Goal: Register for event/course

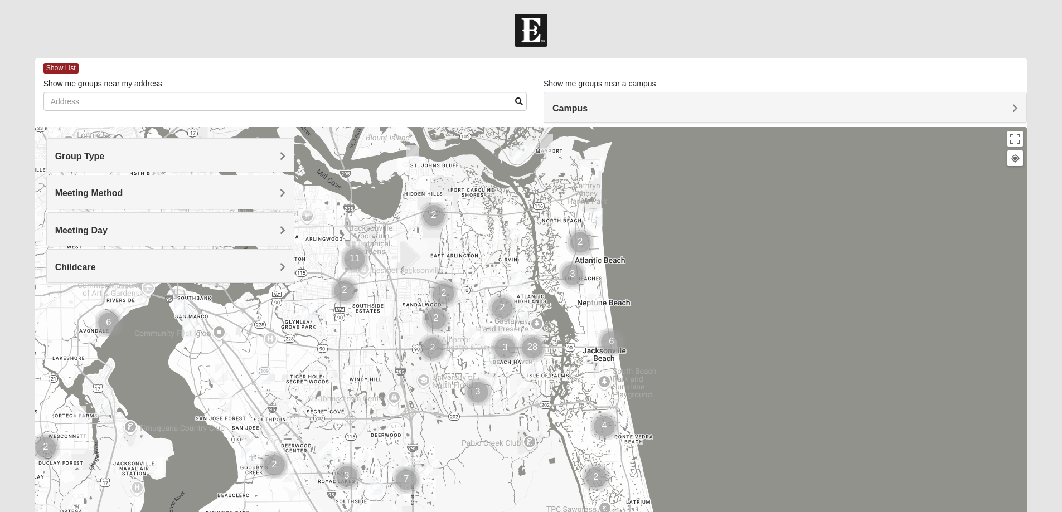
click at [573, 274] on img "Cluster of 3 groups" at bounding box center [572, 274] width 37 height 37
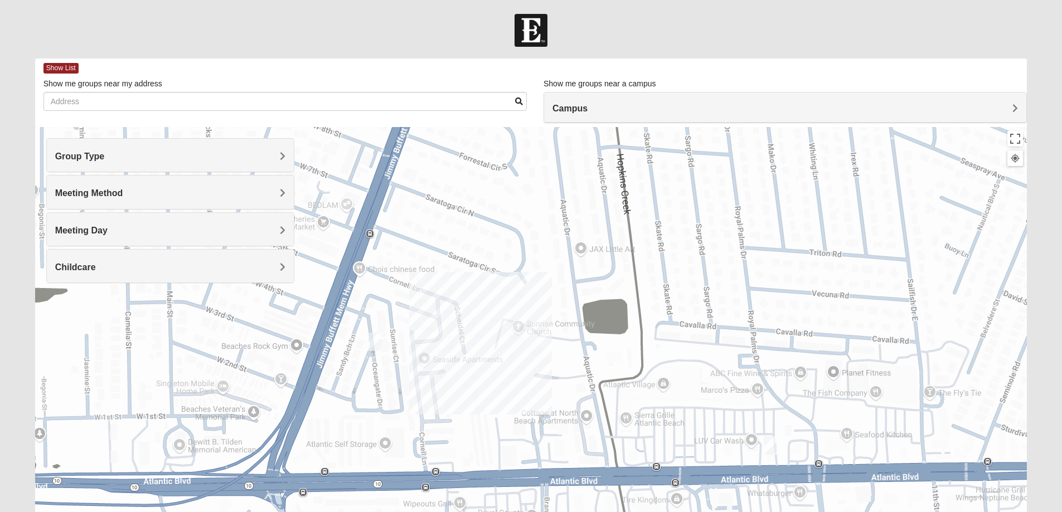
click at [770, 447] on img "Womens Foran 32233" at bounding box center [770, 445] width 22 height 27
click at [704, 415] on span "Learn More" at bounding box center [700, 421] width 47 height 12
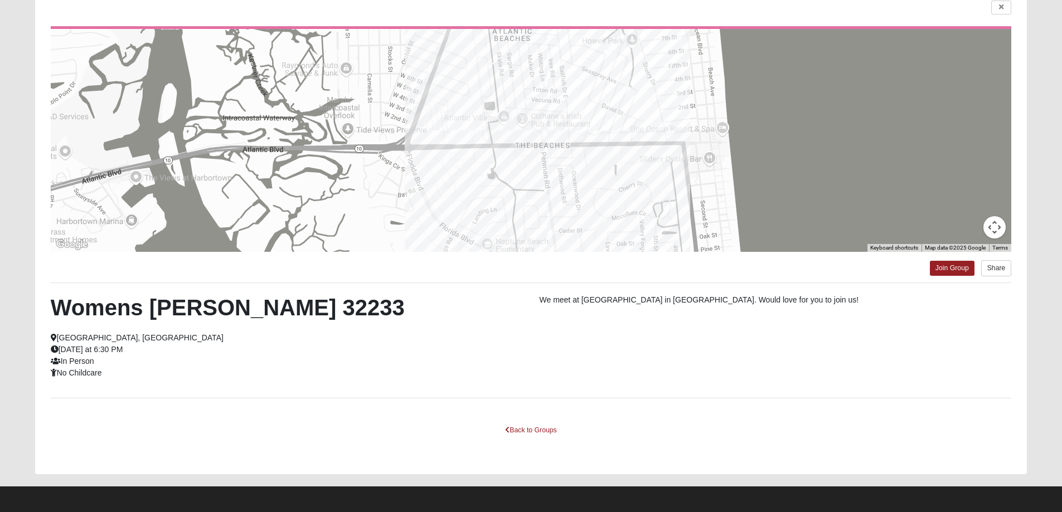
scroll to position [96, 0]
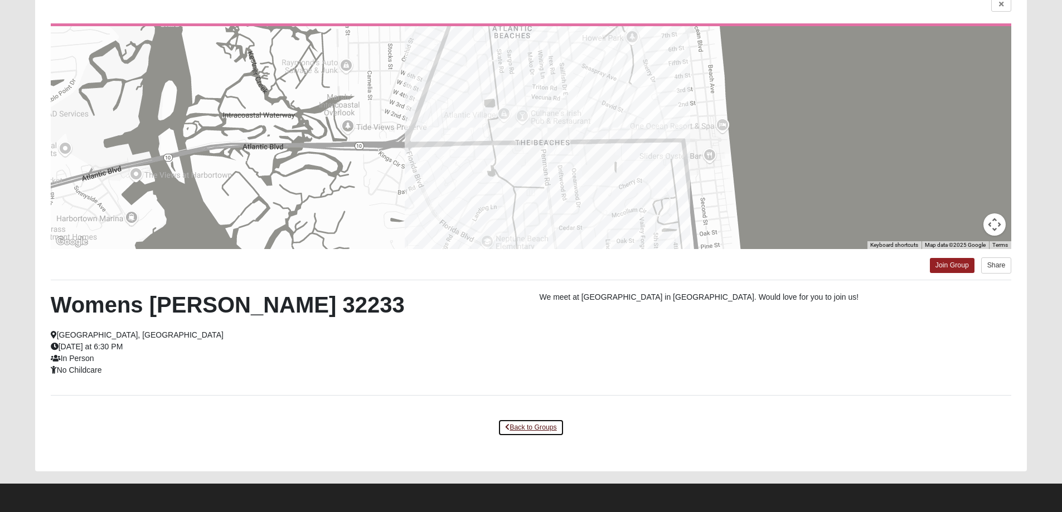
click at [540, 423] on link "Back to Groups" at bounding box center [531, 427] width 66 height 17
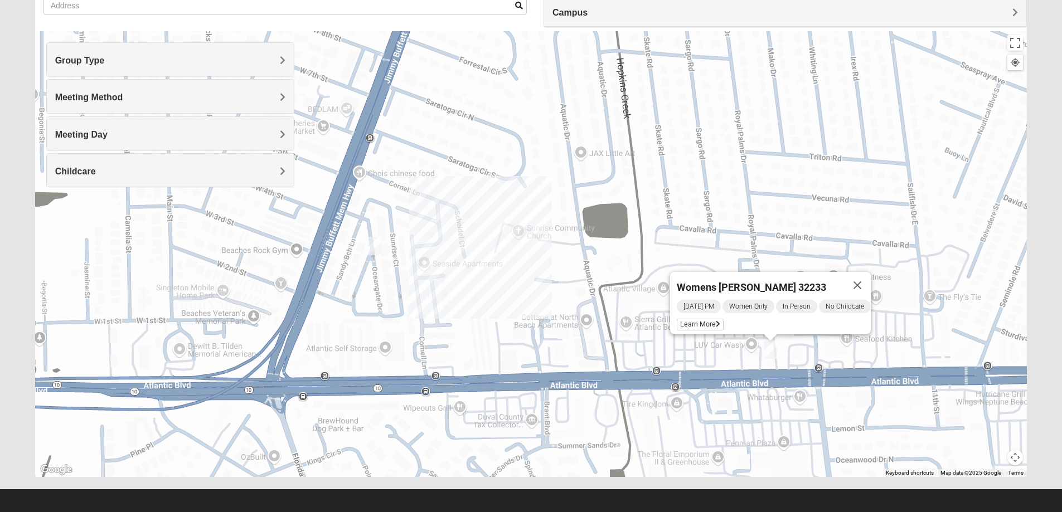
click at [377, 248] on img "1825 Mixed Arola 32233" at bounding box center [375, 245] width 22 height 27
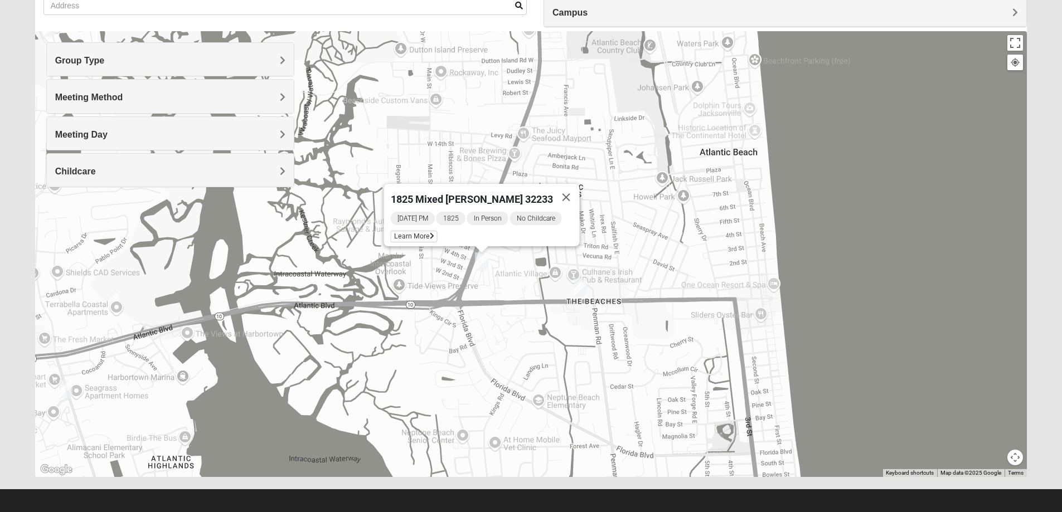
click at [519, 276] on div "1825 Mixed Arola 32233 Monday PM 1825 In Person No Childcare Learn More" at bounding box center [531, 254] width 992 height 446
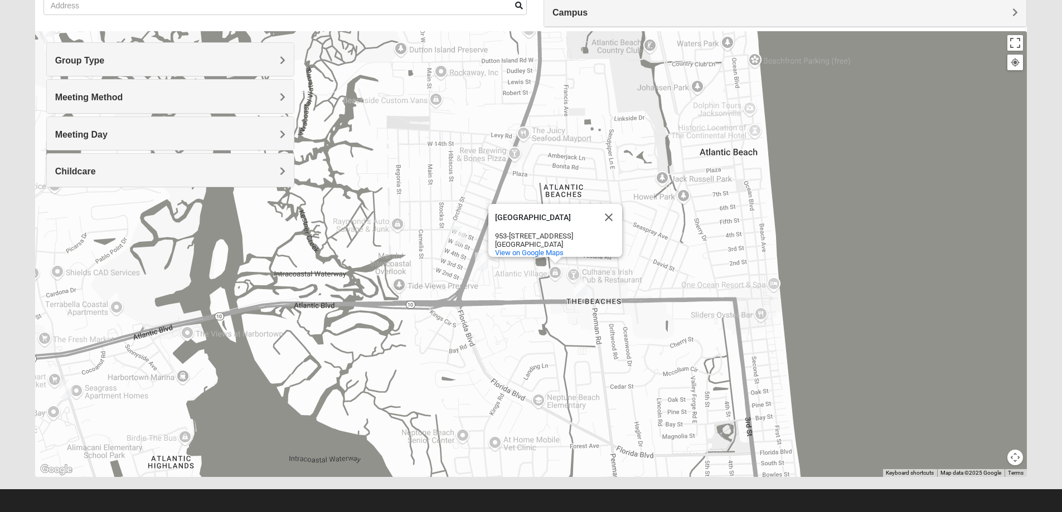
click at [455, 232] on img "Mens Boboc 32233" at bounding box center [459, 235] width 22 height 27
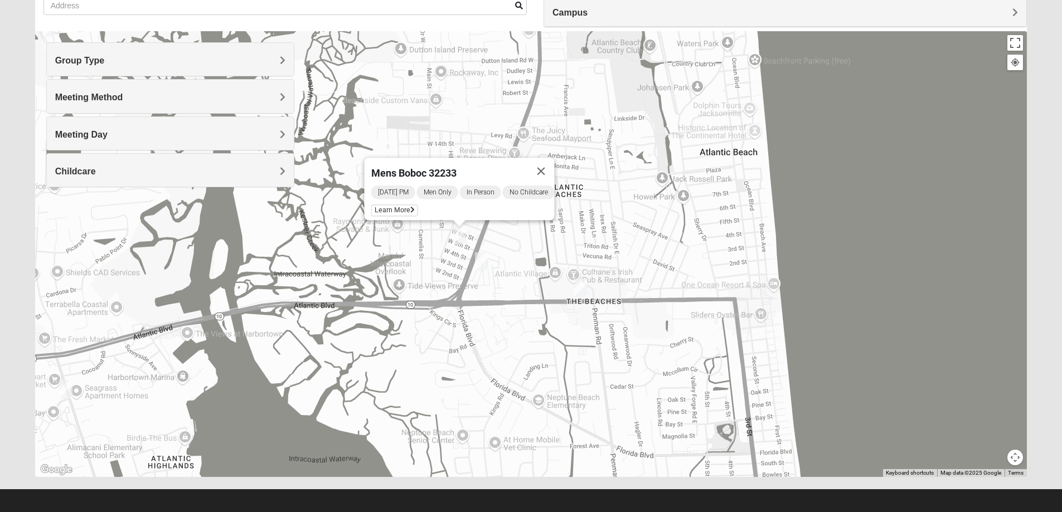
click at [211, 67] on div "Group Type" at bounding box center [170, 59] width 247 height 33
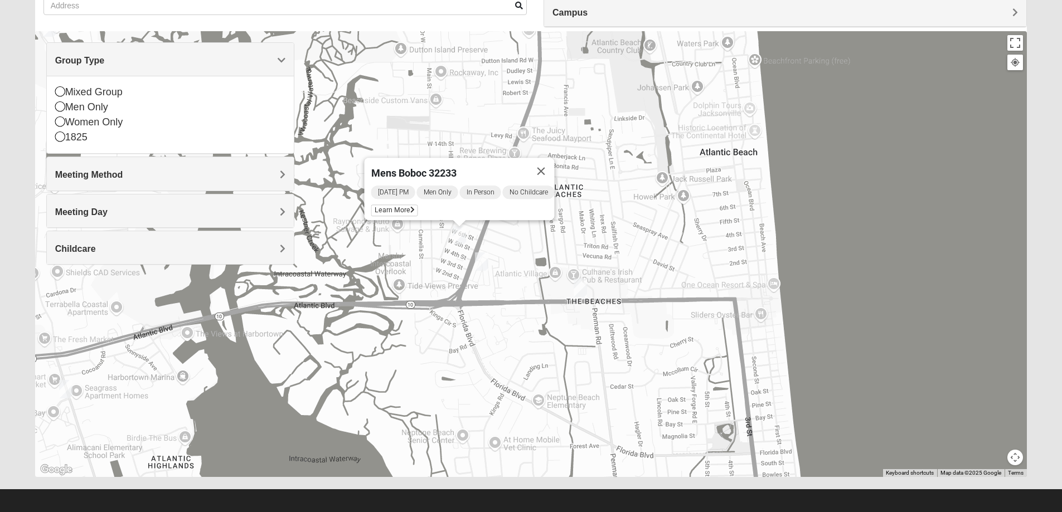
click at [62, 120] on icon at bounding box center [60, 122] width 10 height 10
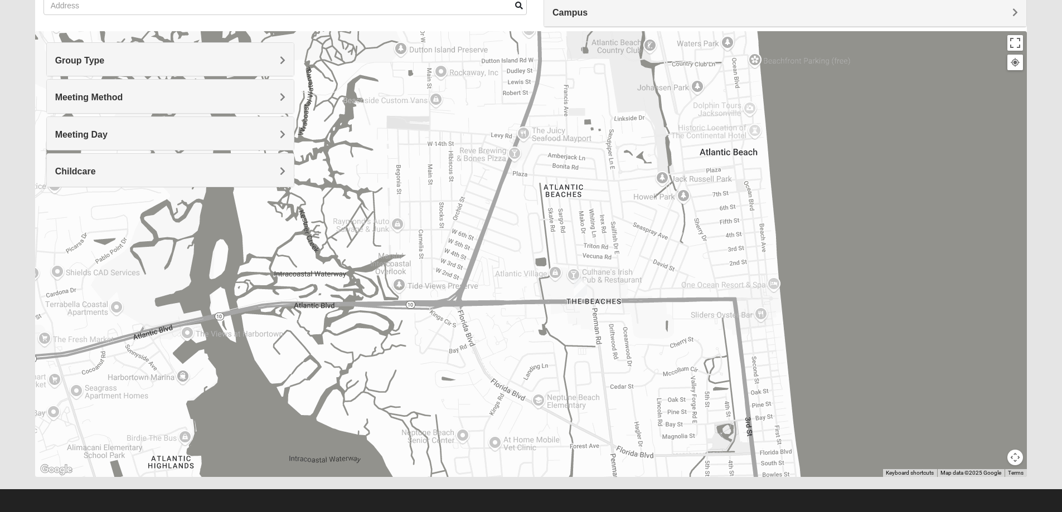
click at [584, 290] on img "Womens Foran 32233" at bounding box center [580, 287] width 22 height 27
click at [510, 257] on span "Learn More" at bounding box center [510, 263] width 47 height 12
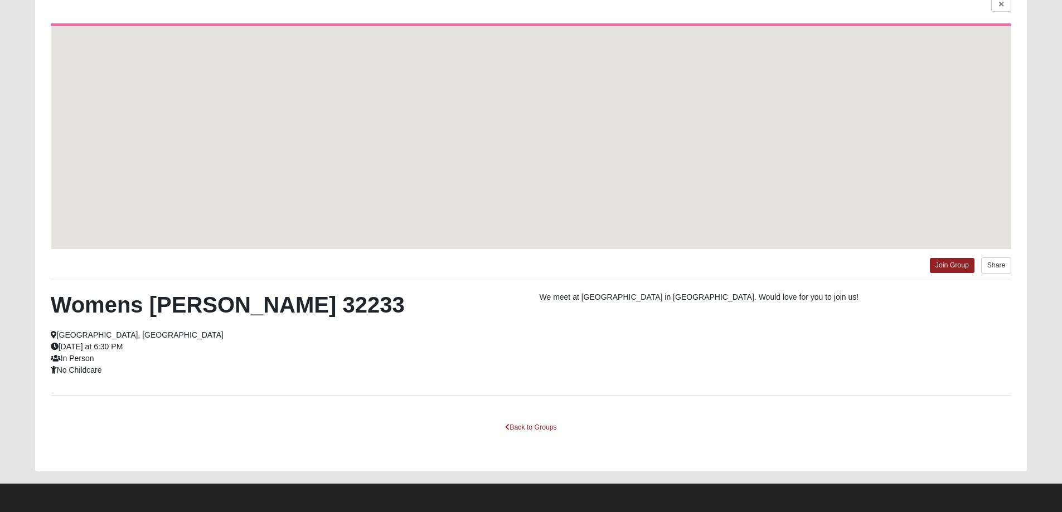
scroll to position [47, 0]
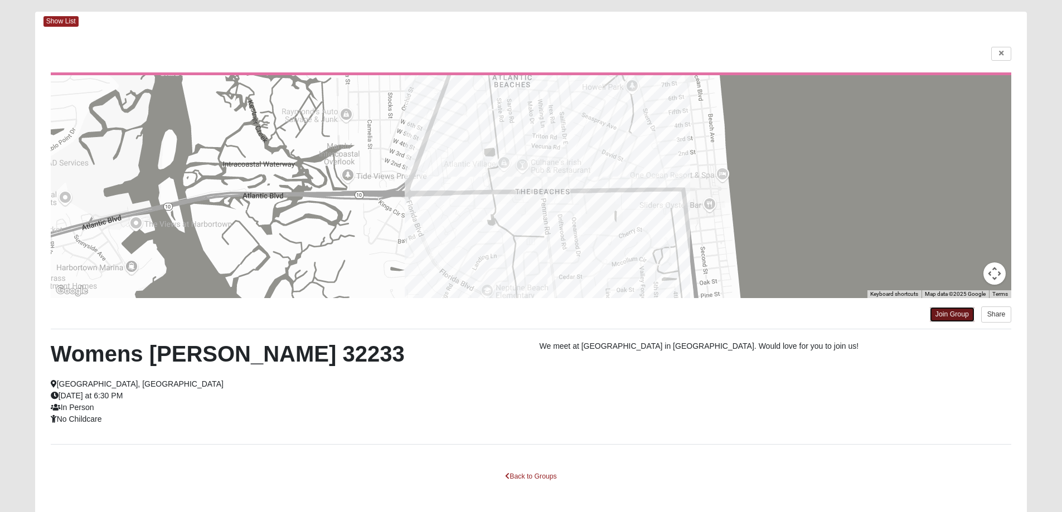
click at [943, 317] on link "Join Group" at bounding box center [952, 314] width 45 height 15
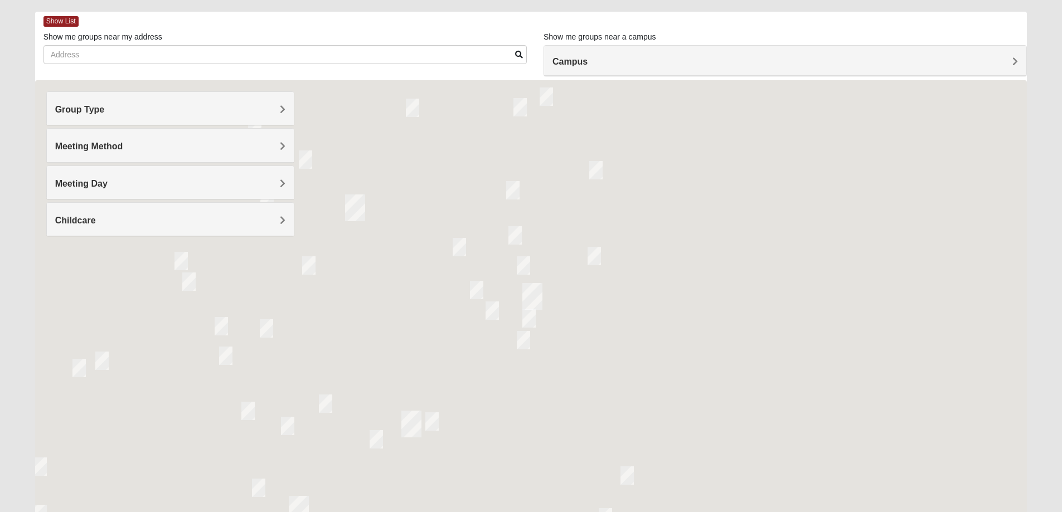
scroll to position [47, 0]
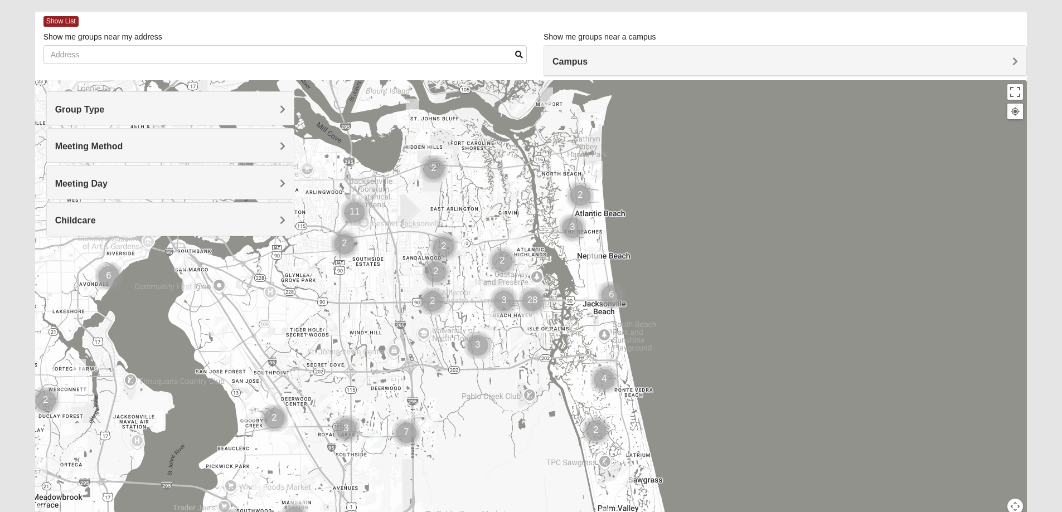
click at [146, 145] on h4 "Meeting Method" at bounding box center [170, 146] width 230 height 11
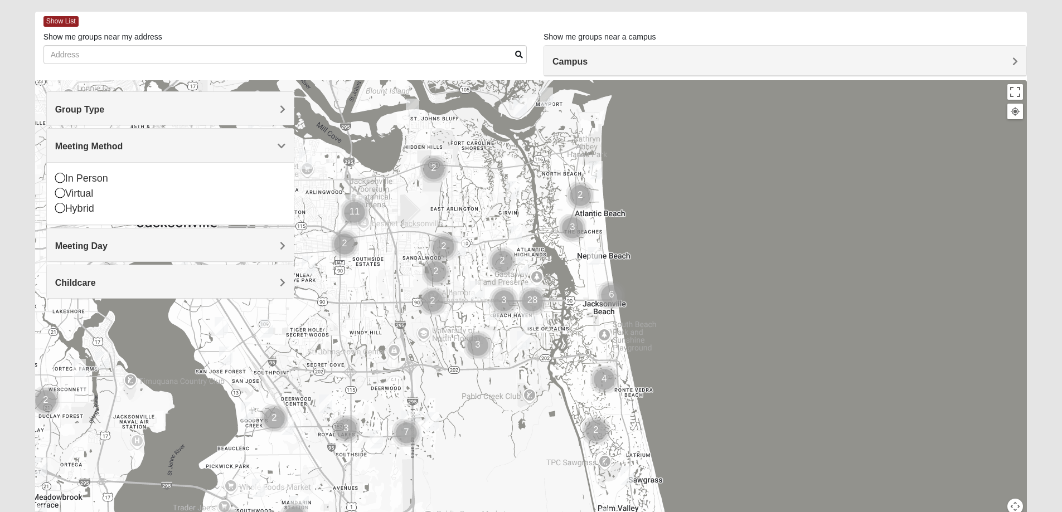
click at [146, 145] on h4 "Meeting Method" at bounding box center [170, 146] width 230 height 11
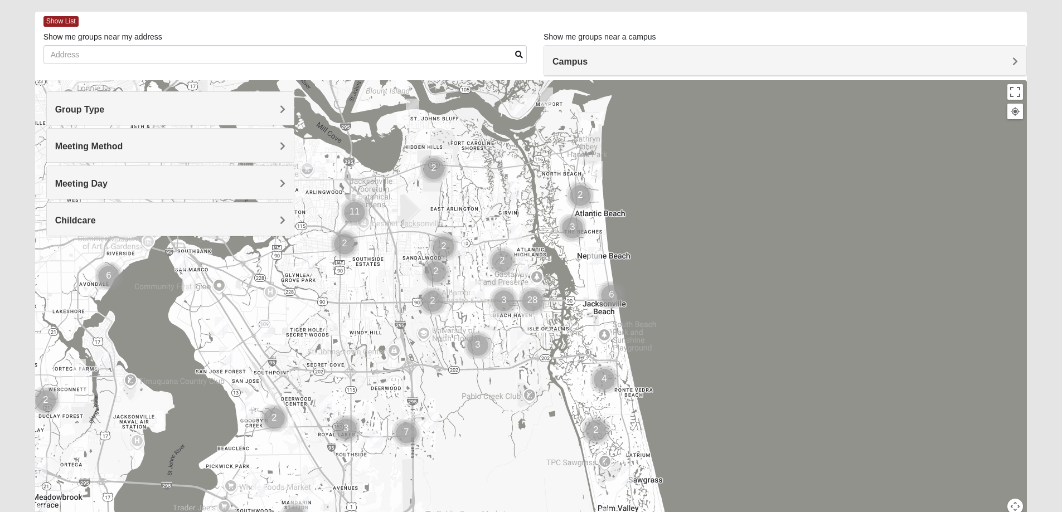
click at [152, 110] on h4 "Group Type" at bounding box center [170, 109] width 230 height 11
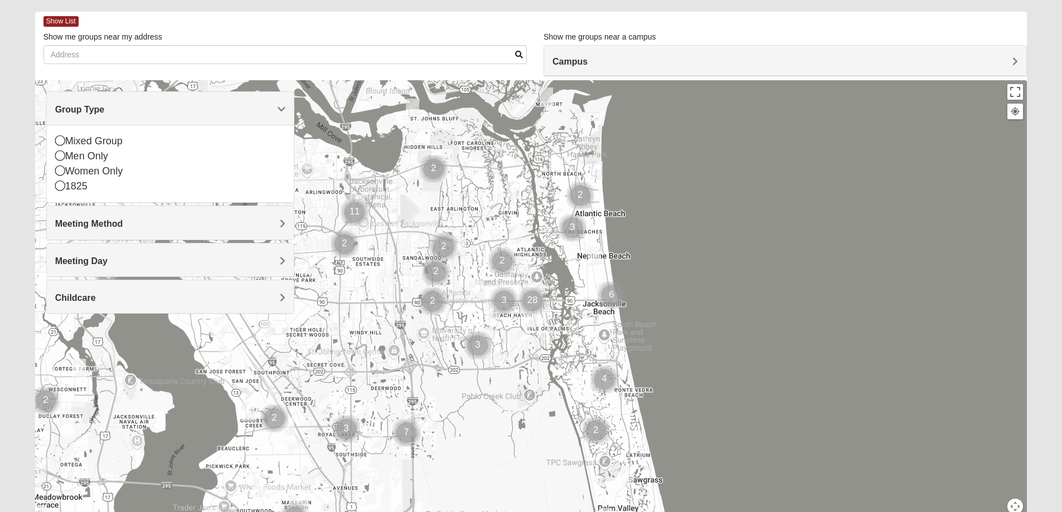
click at [60, 169] on icon at bounding box center [60, 171] width 10 height 10
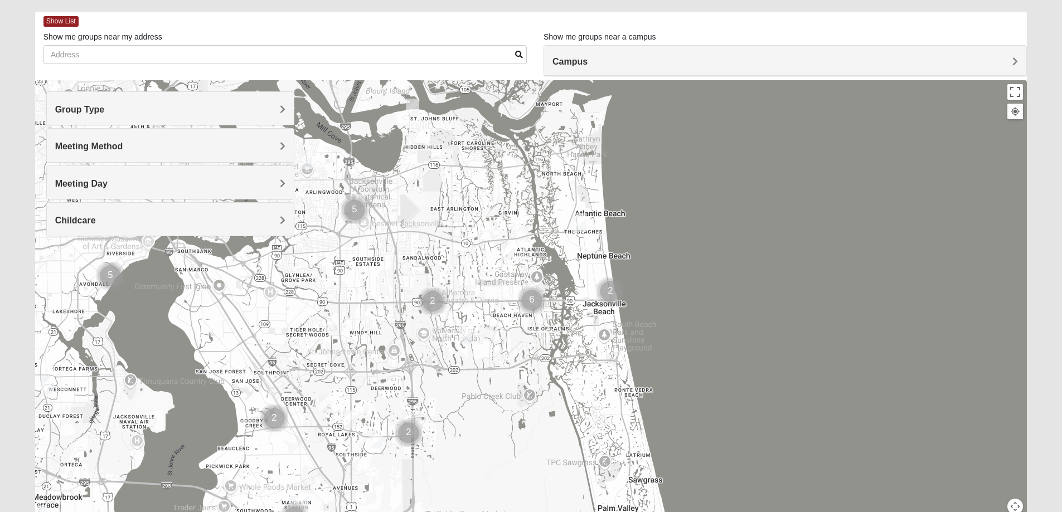
click at [582, 222] on img "Womens Foran 32233" at bounding box center [579, 222] width 22 height 27
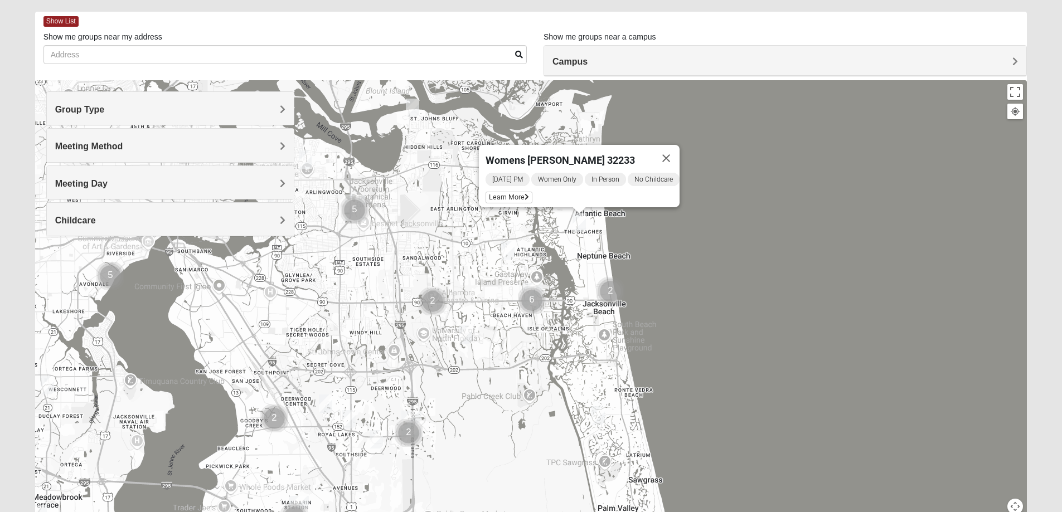
click at [508, 194] on span "Learn More" at bounding box center [509, 198] width 47 height 12
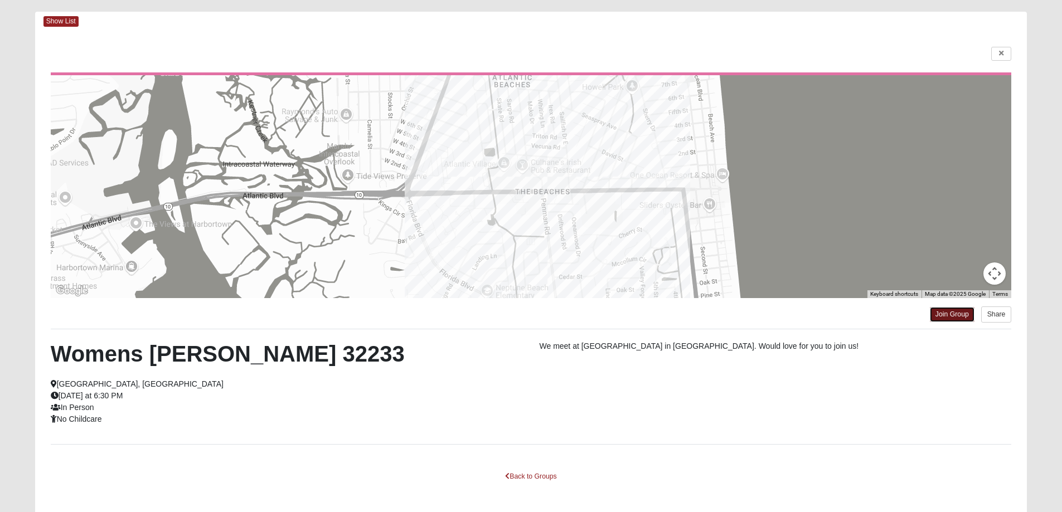
click at [943, 317] on link "Join Group" at bounding box center [952, 314] width 45 height 15
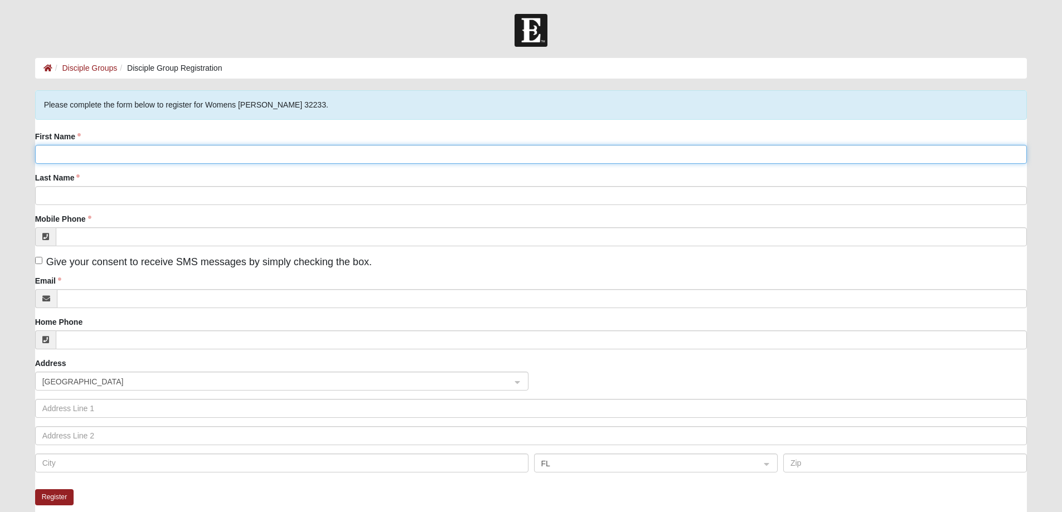
click at [209, 156] on input "First Name" at bounding box center [531, 154] width 992 height 19
type input "Grace"
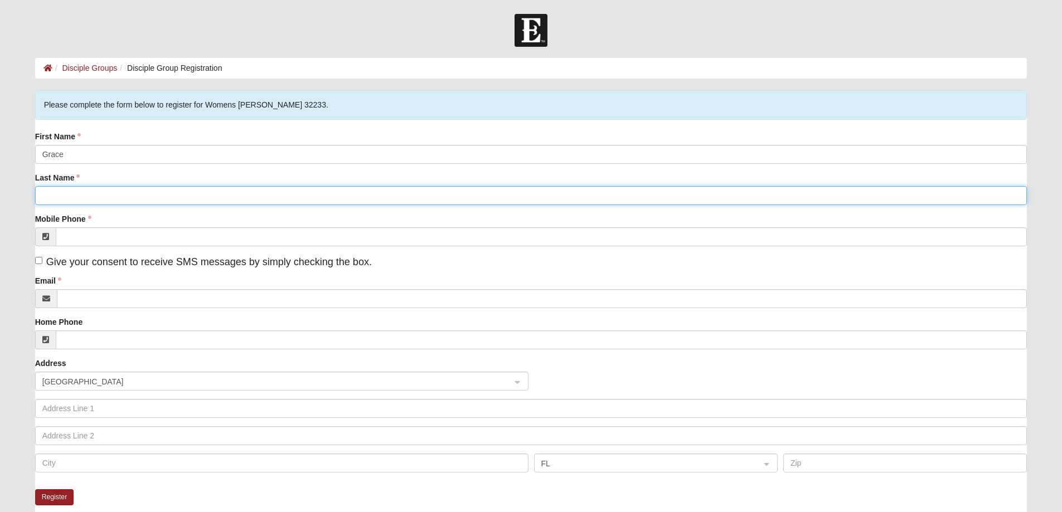
click at [174, 193] on input "Last Name" at bounding box center [531, 195] width 992 height 19
type input "Larison"
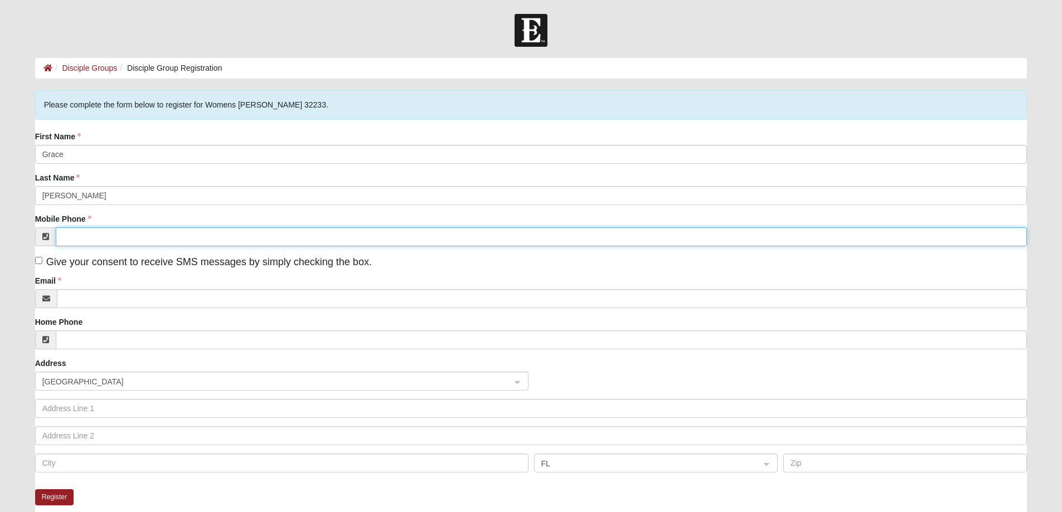
click at [127, 236] on input "Mobile Phone" at bounding box center [542, 236] width 972 height 19
type input "(630) 618-0880"
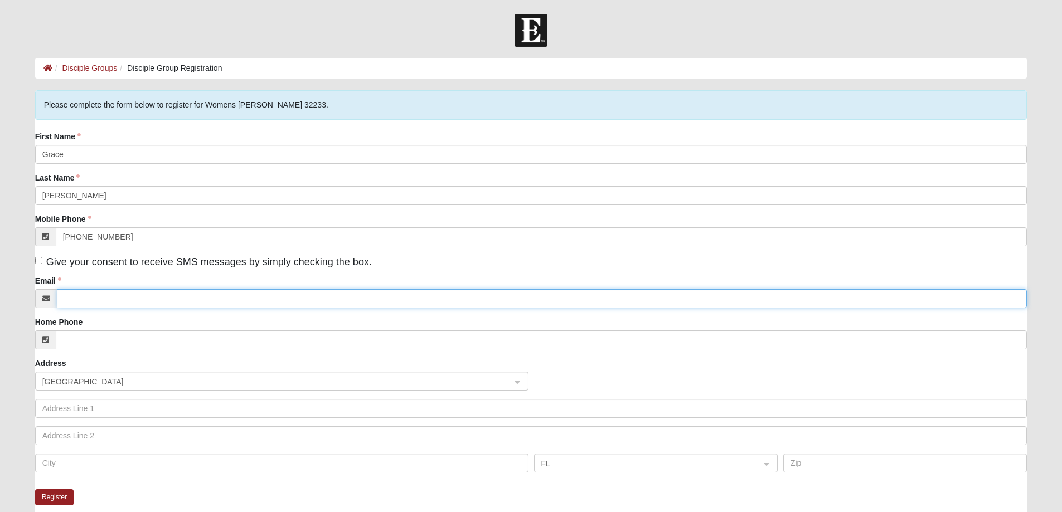
click at [88, 299] on input "Email" at bounding box center [542, 298] width 971 height 19
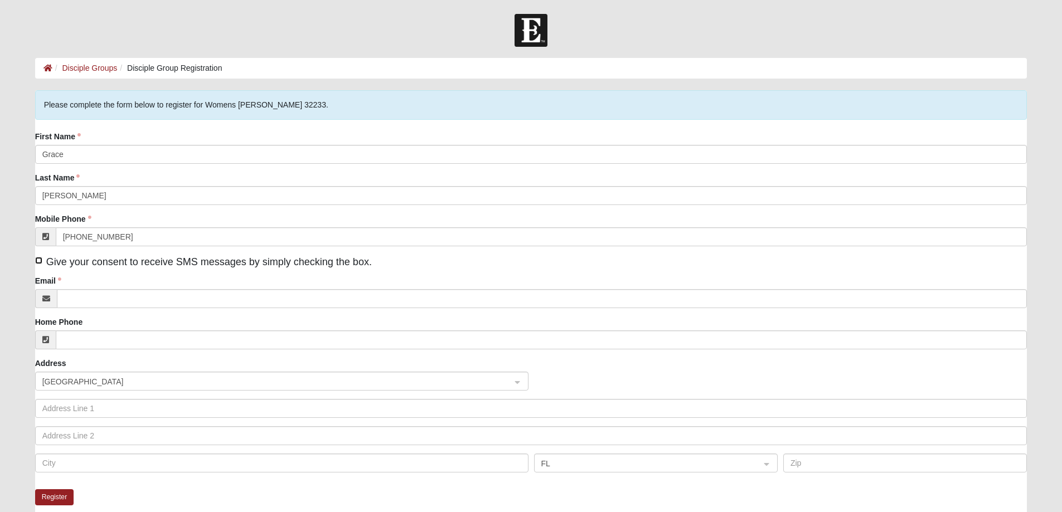
click at [41, 261] on input "Give your consent to receive SMS messages by simply checking the box." at bounding box center [38, 260] width 7 height 7
checkbox input "true"
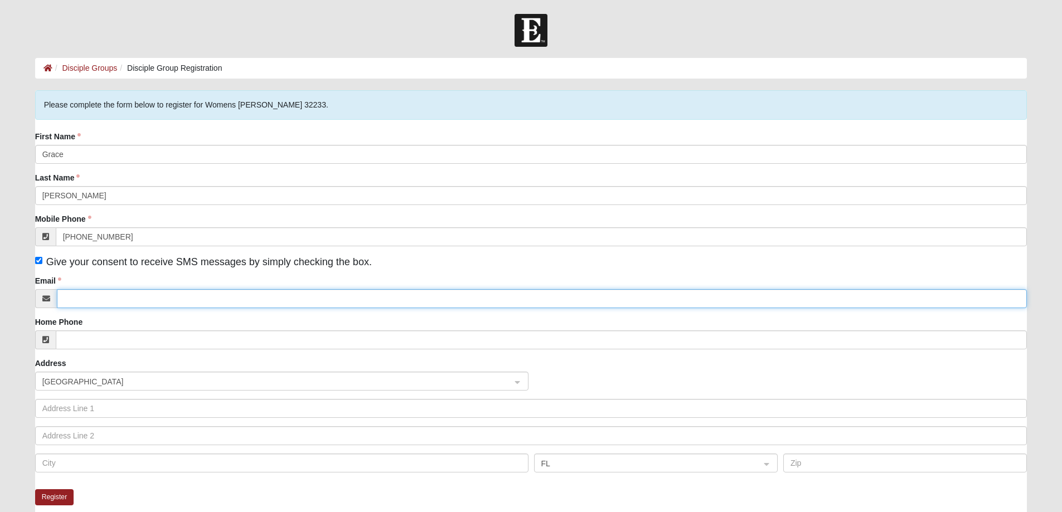
click at [88, 303] on input "Email" at bounding box center [542, 298] width 971 height 19
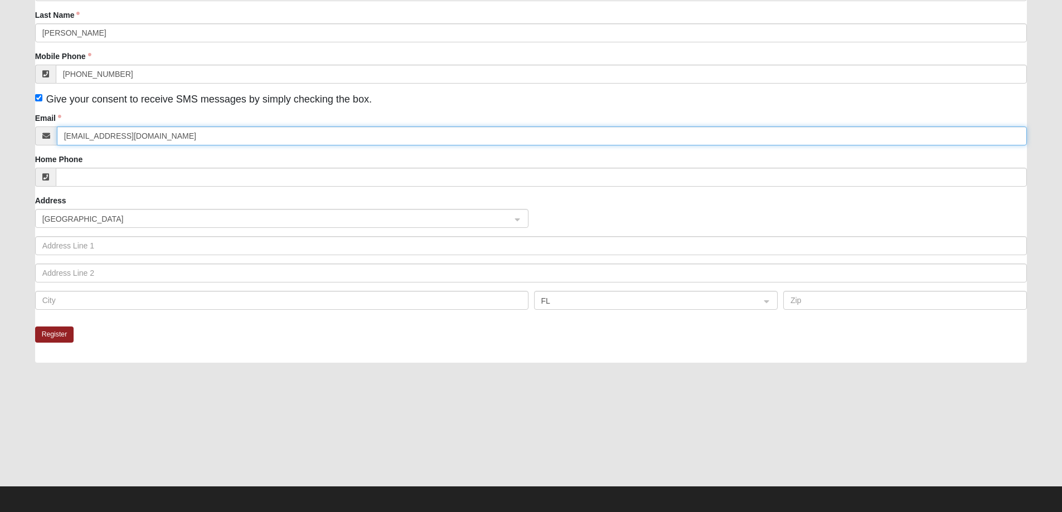
scroll to position [166, 0]
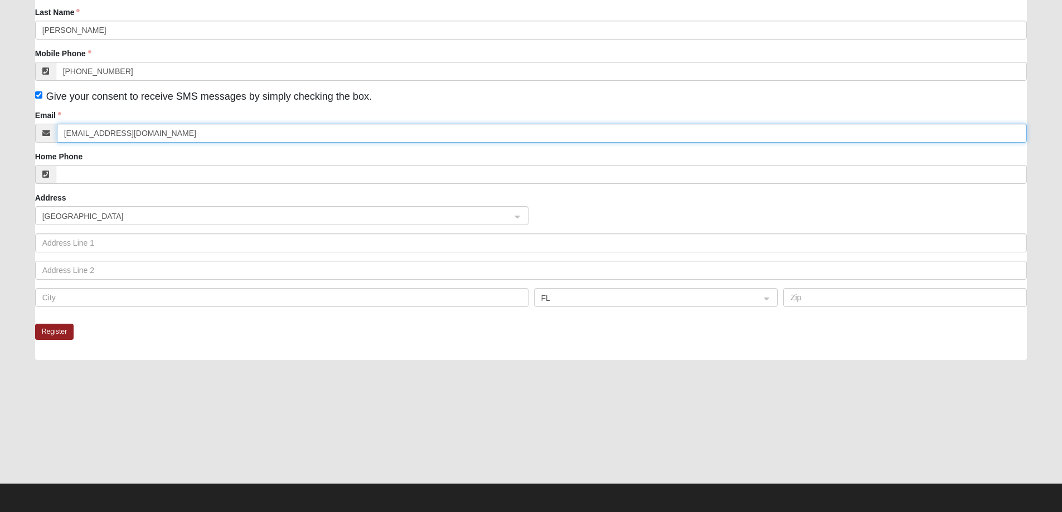
type input "gracelarison05@gmail.com"
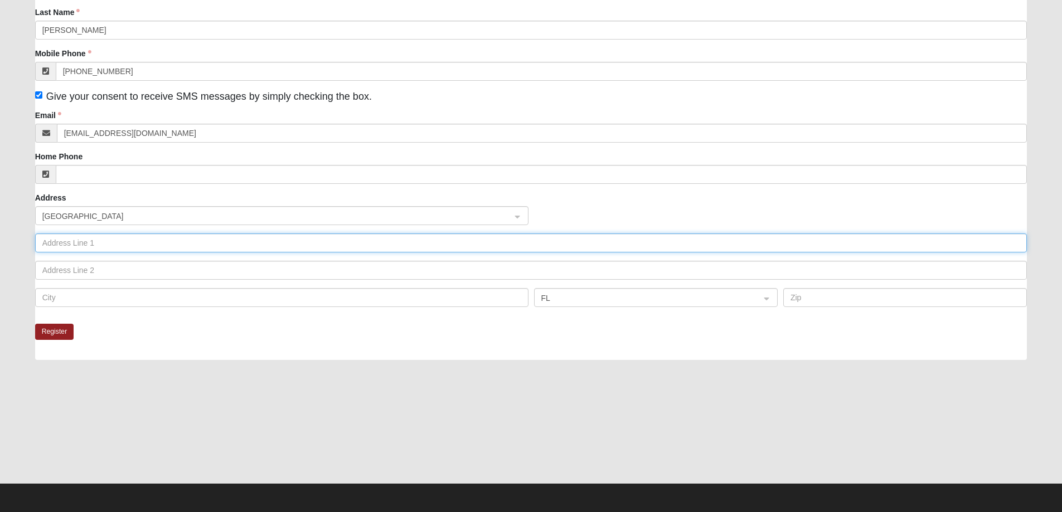
click at [104, 245] on input "text" at bounding box center [531, 243] width 992 height 19
type input "1085 Atlantic Blvd"
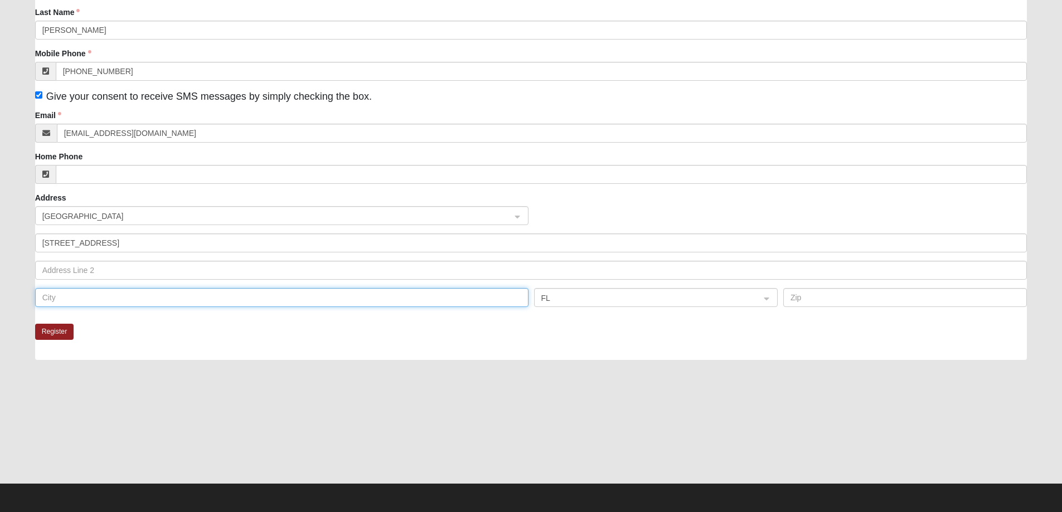
click at [131, 302] on input "text" at bounding box center [281, 297] width 493 height 19
type input "Atlantic Beach"
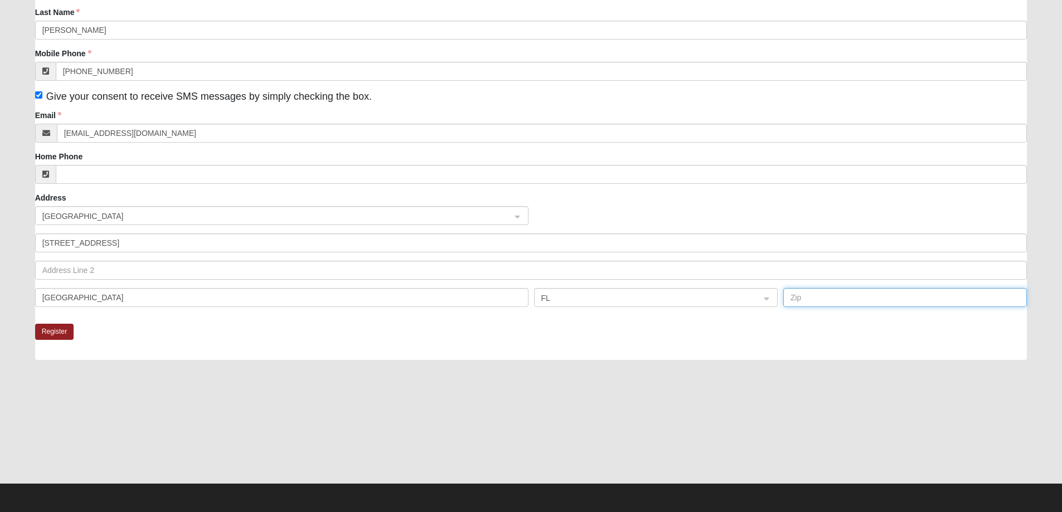
click at [821, 303] on input "text" at bounding box center [905, 297] width 244 height 19
type input "32233"
click at [60, 328] on button "Register" at bounding box center [54, 332] width 39 height 16
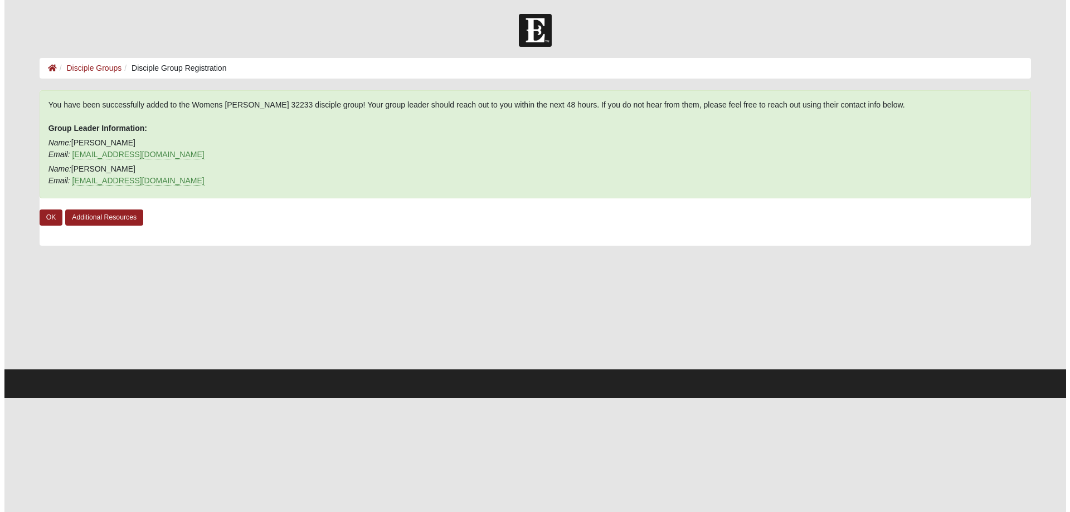
scroll to position [0, 0]
click at [45, 214] on link "OK" at bounding box center [46, 218] width 23 height 16
